Goal: Transaction & Acquisition: Book appointment/travel/reservation

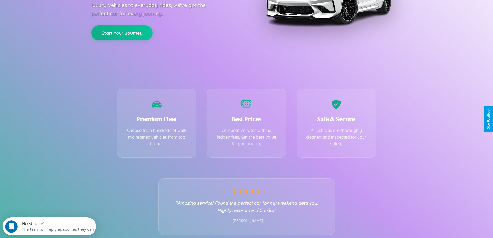
scroll to position [102, 0]
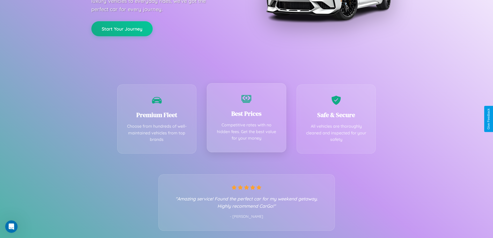
click at [247, 119] on div "Best Prices Competitive rates with no hidden fees. Get the best value for your …" at bounding box center [246, 117] width 79 height 69
click at [122, 28] on button "Start Your Journey" at bounding box center [121, 28] width 61 height 15
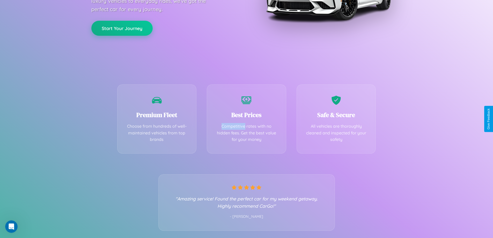
click at [122, 28] on button "Start Your Journey" at bounding box center [121, 28] width 61 height 15
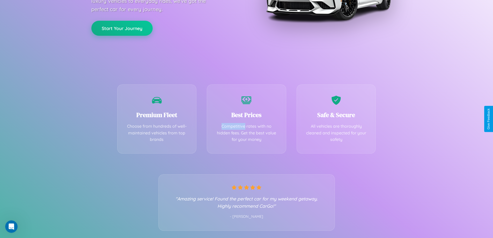
click at [122, 28] on button "Start Your Journey" at bounding box center [121, 28] width 61 height 15
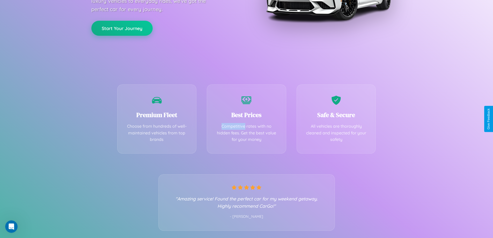
click at [122, 28] on button "Start Your Journey" at bounding box center [121, 28] width 61 height 15
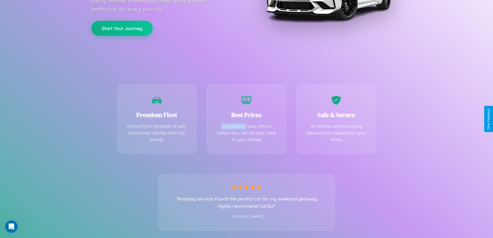
click at [122, 28] on button "Start Your Journey" at bounding box center [121, 28] width 61 height 15
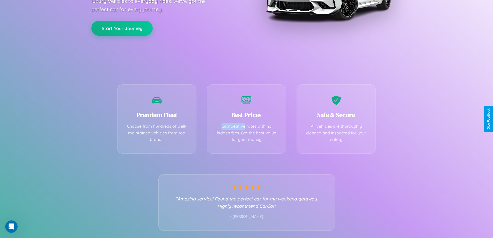
click at [122, 28] on button "Start Your Journey" at bounding box center [121, 28] width 61 height 15
